Goal: Information Seeking & Learning: Learn about a topic

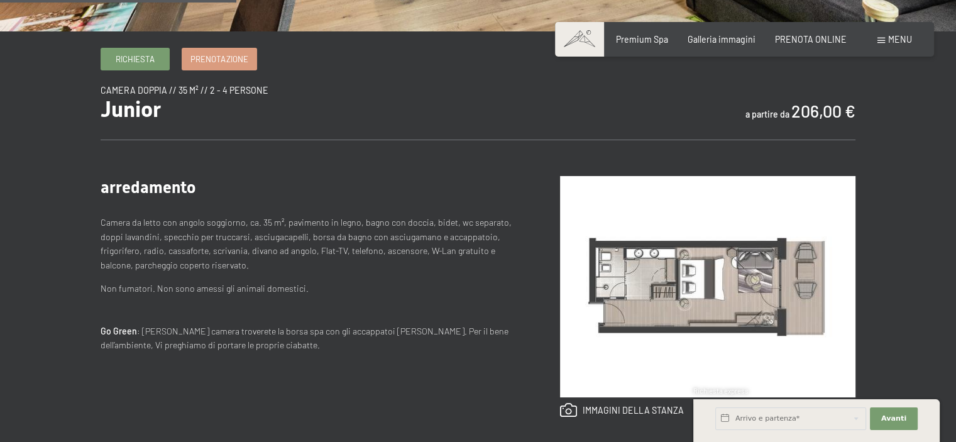
click at [710, 286] on img at bounding box center [707, 286] width 295 height 221
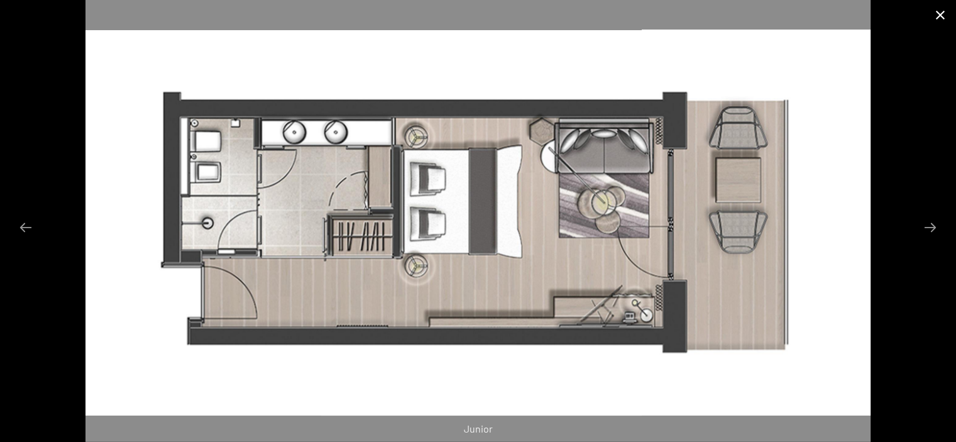
drag, startPoint x: 945, startPoint y: 13, endPoint x: 939, endPoint y: 17, distance: 6.8
click at [945, 13] on button "Close gallery" at bounding box center [939, 15] width 31 height 30
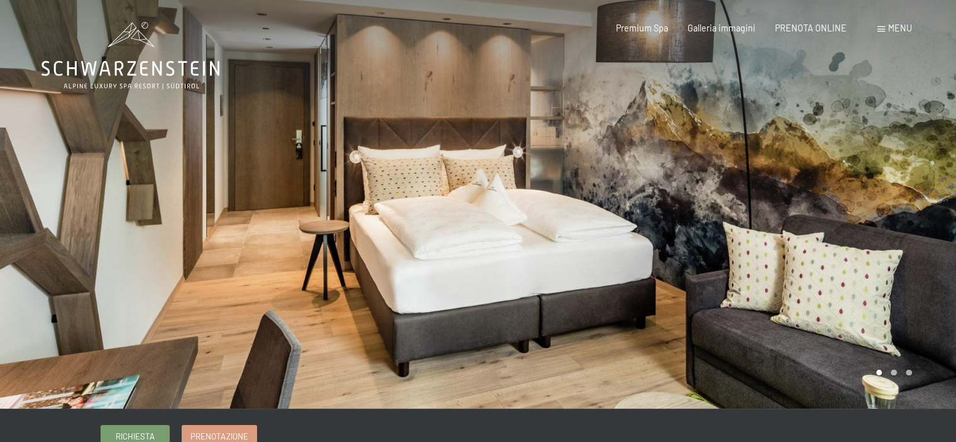
click at [111, 58] on icon at bounding box center [130, 55] width 178 height 67
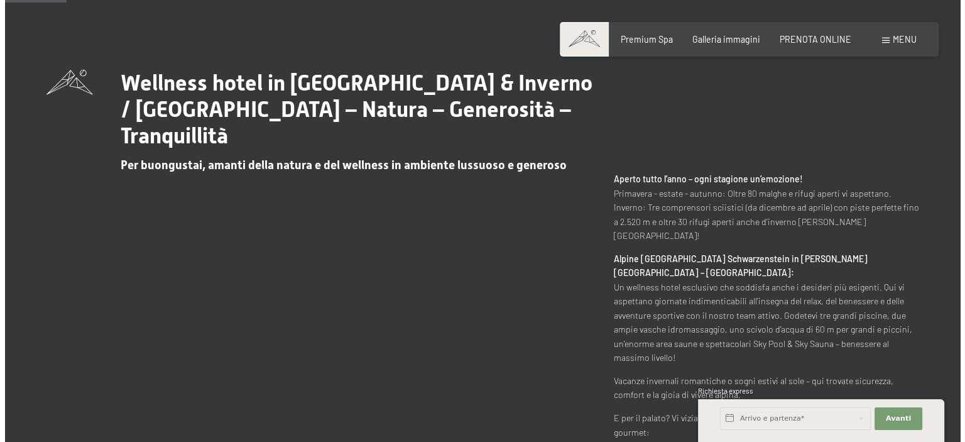
scroll to position [503, 0]
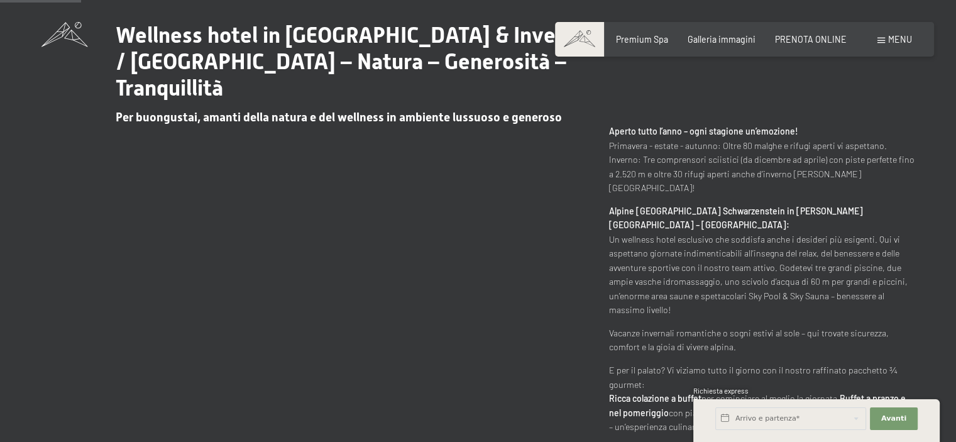
click at [884, 40] on span at bounding box center [881, 41] width 8 height 6
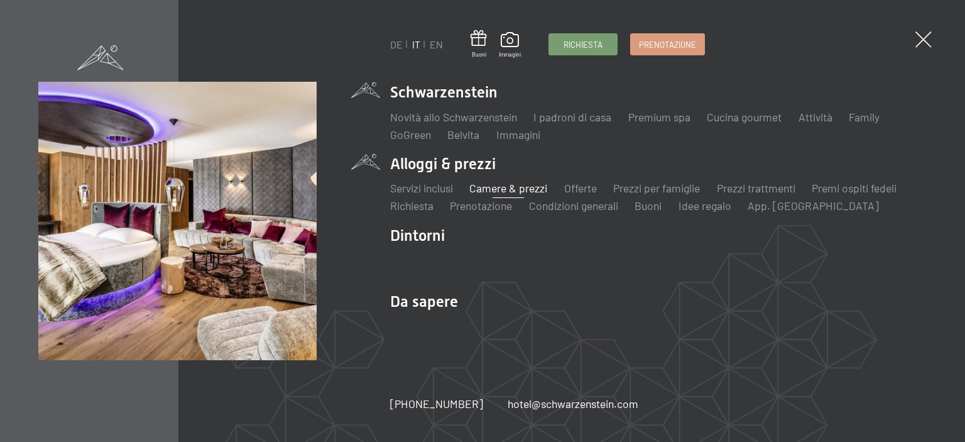
click at [502, 188] on link "Camere & prezzi" at bounding box center [508, 188] width 78 height 14
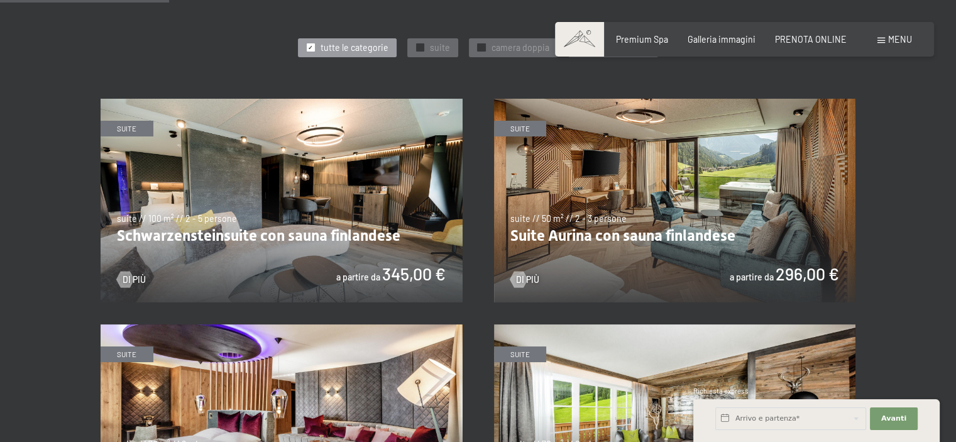
scroll to position [628, 0]
click at [274, 158] on img at bounding box center [282, 201] width 362 height 204
click at [588, 239] on img at bounding box center [675, 201] width 362 height 204
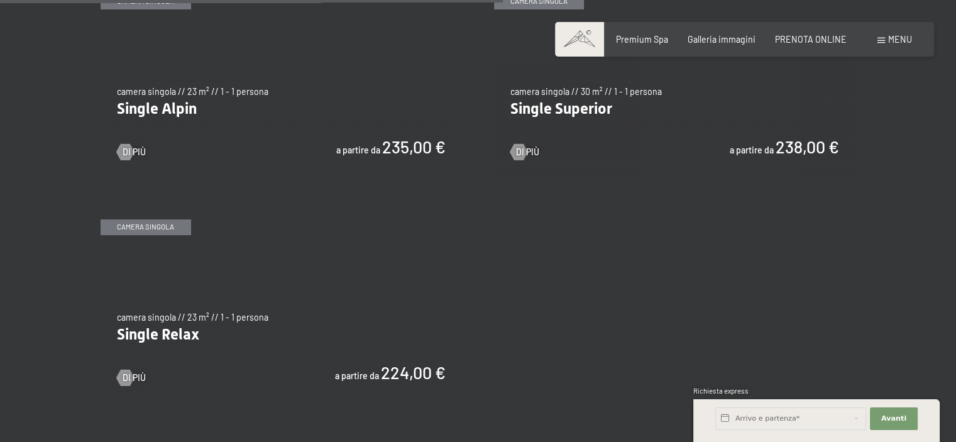
scroll to position [1885, 0]
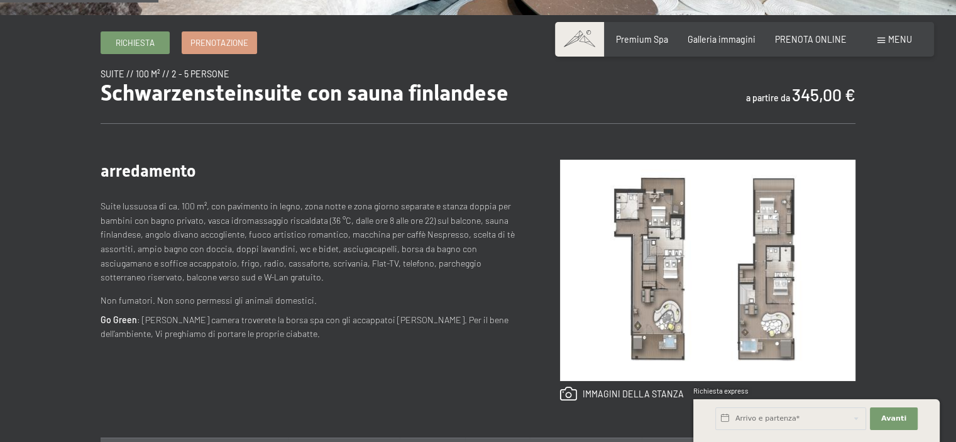
scroll to position [440, 0]
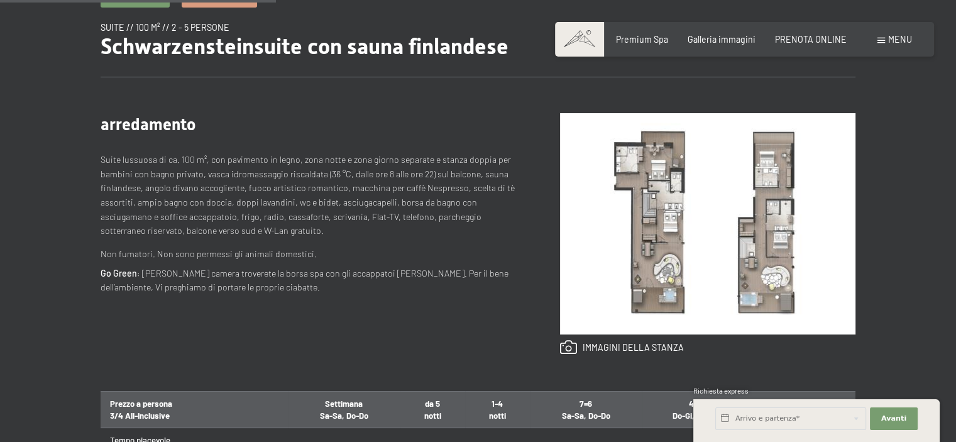
click at [669, 224] on img at bounding box center [707, 223] width 295 height 221
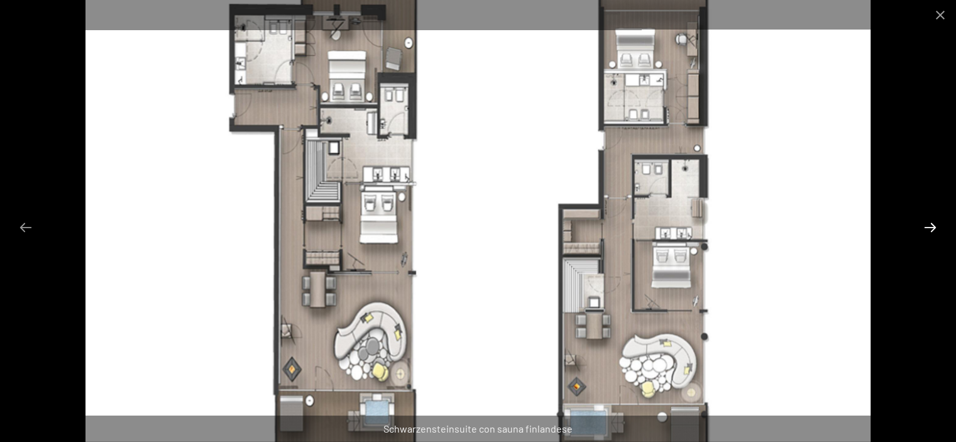
click at [923, 221] on button "Next slide" at bounding box center [930, 227] width 26 height 25
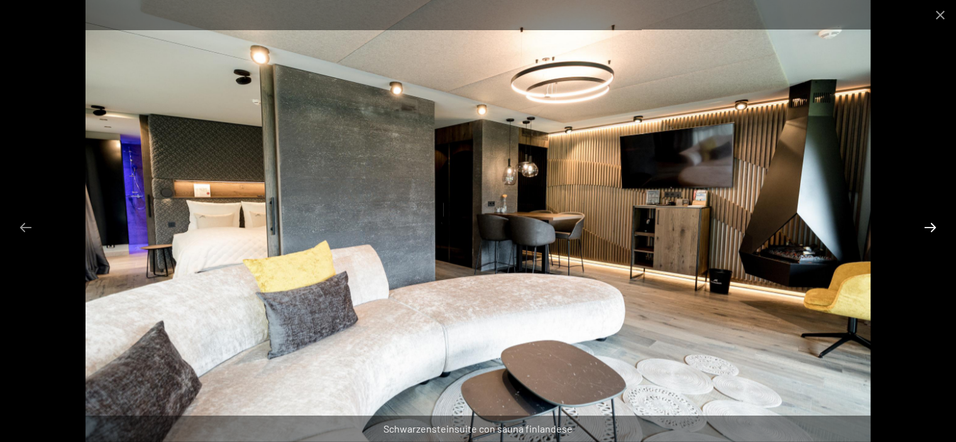
click at [920, 220] on button "Next slide" at bounding box center [930, 227] width 26 height 25
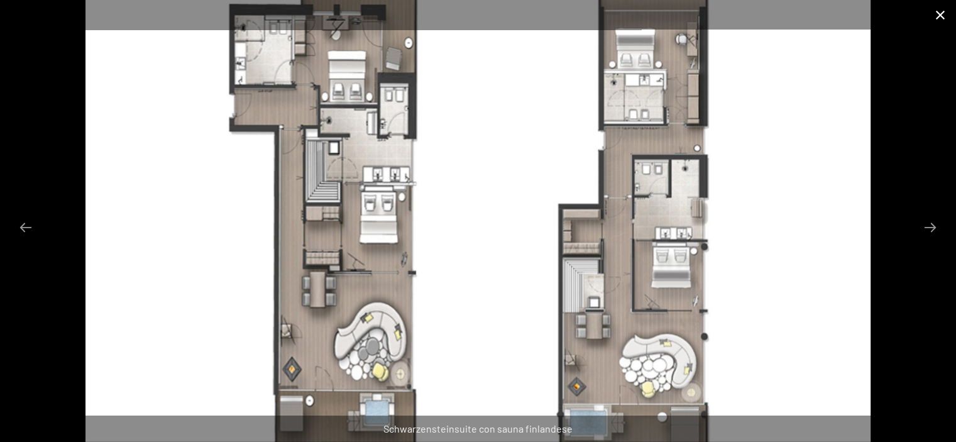
click at [944, 12] on button "Close gallery" at bounding box center [939, 15] width 31 height 30
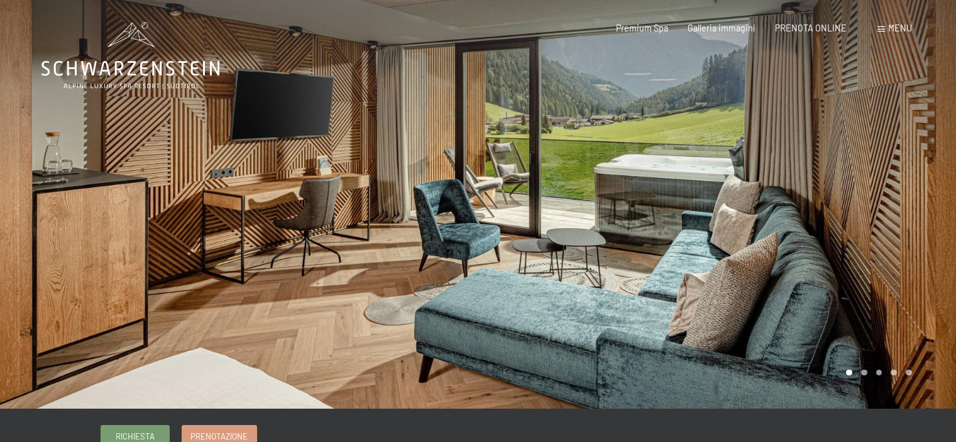
click at [658, 228] on div at bounding box center [717, 204] width 478 height 408
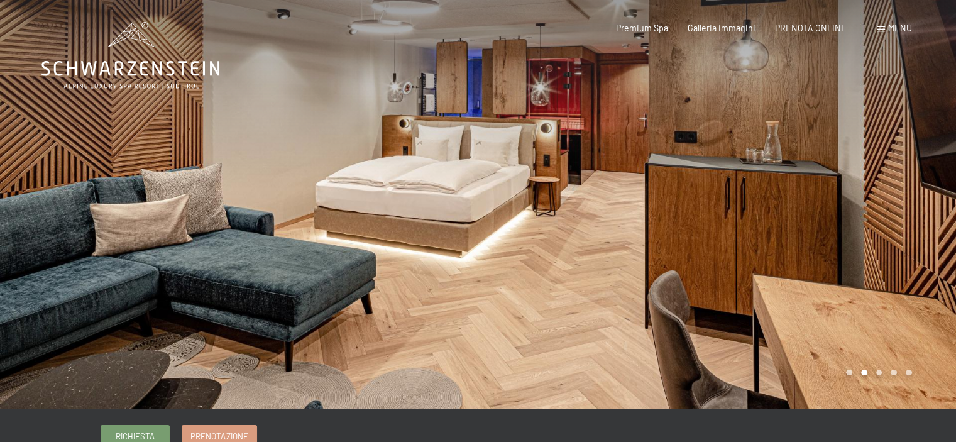
click at [671, 228] on div at bounding box center [717, 204] width 478 height 408
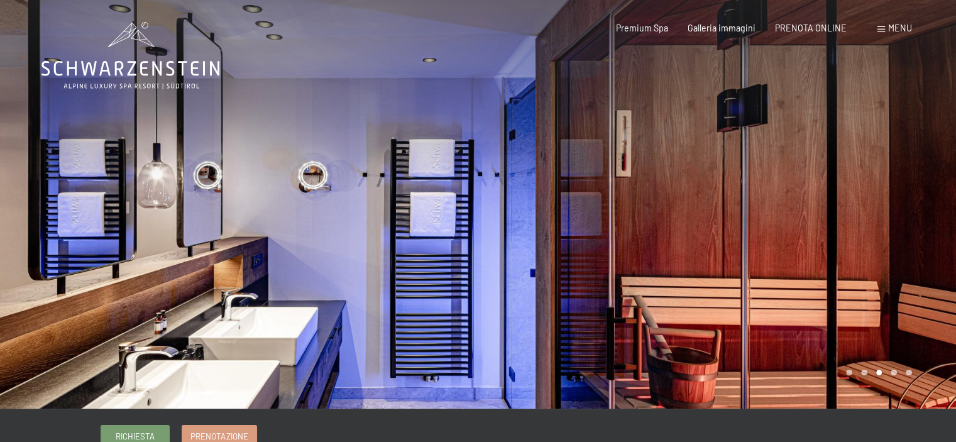
click at [672, 225] on div at bounding box center [717, 204] width 478 height 408
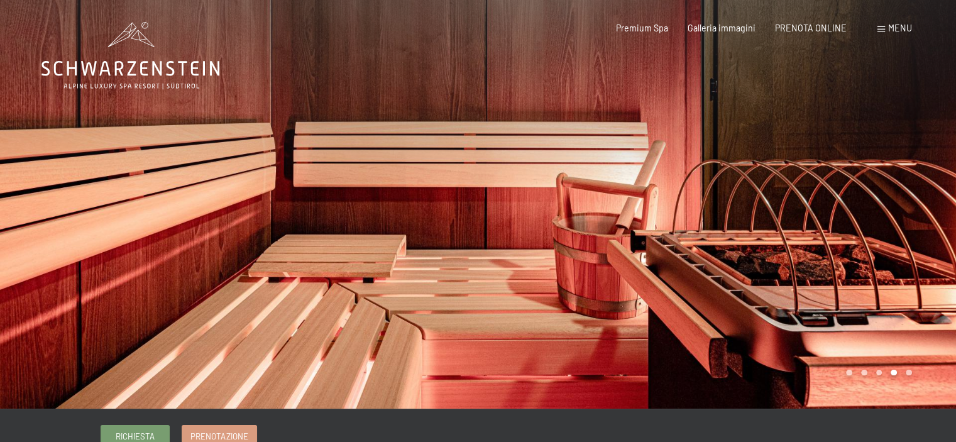
click at [651, 223] on div at bounding box center [717, 204] width 478 height 408
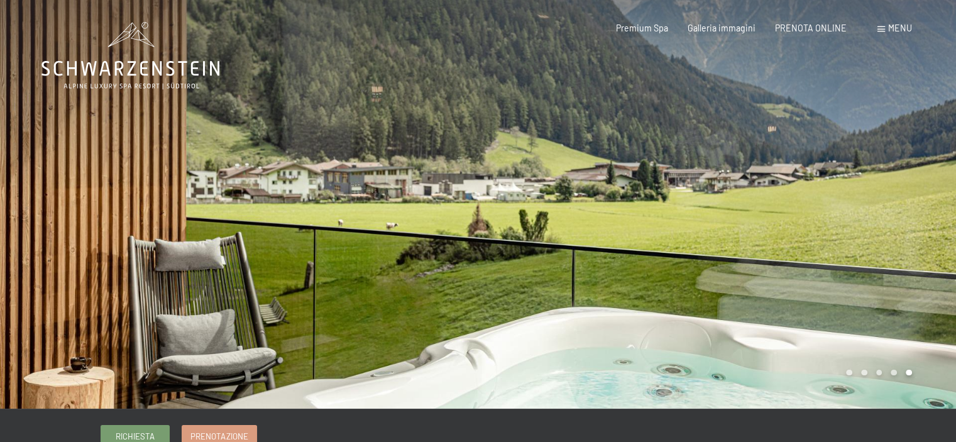
click at [651, 223] on div at bounding box center [717, 204] width 478 height 408
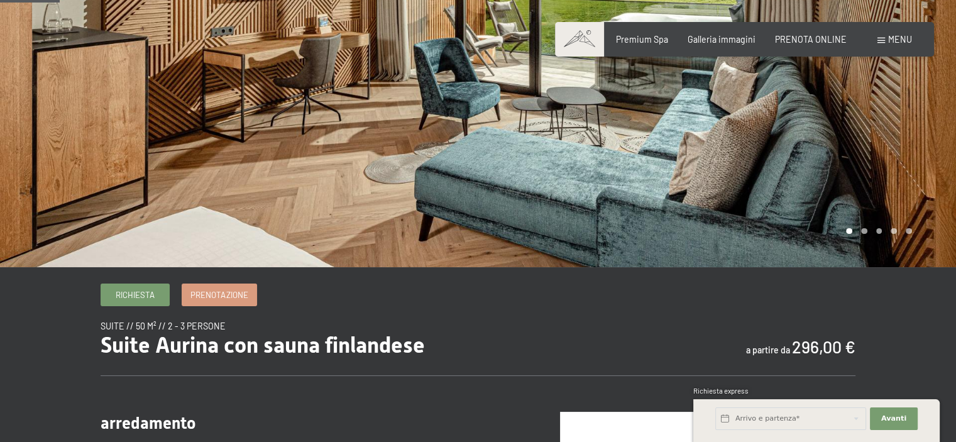
scroll to position [377, 0]
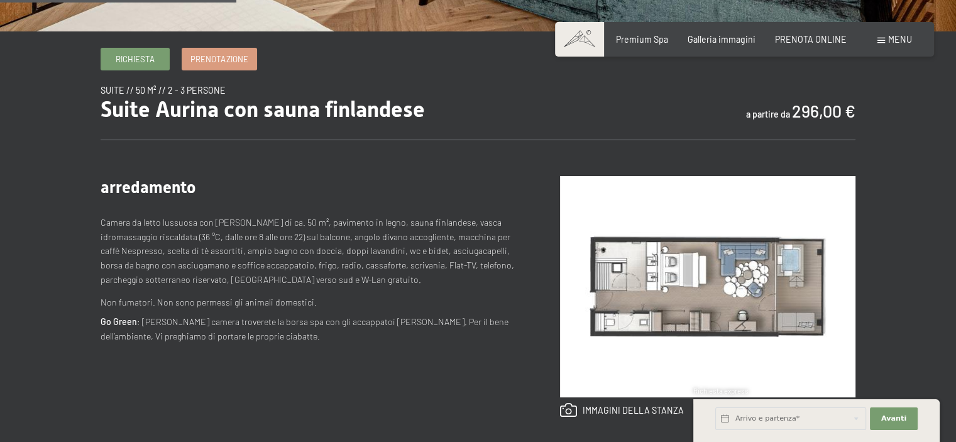
click at [682, 283] on img at bounding box center [707, 286] width 295 height 221
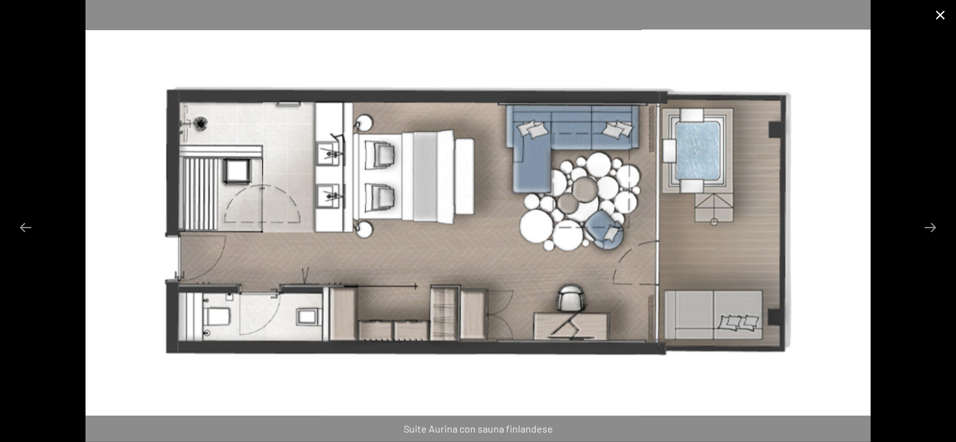
click at [940, 18] on button "Close gallery" at bounding box center [939, 15] width 31 height 30
